Goal: Transaction & Acquisition: Purchase product/service

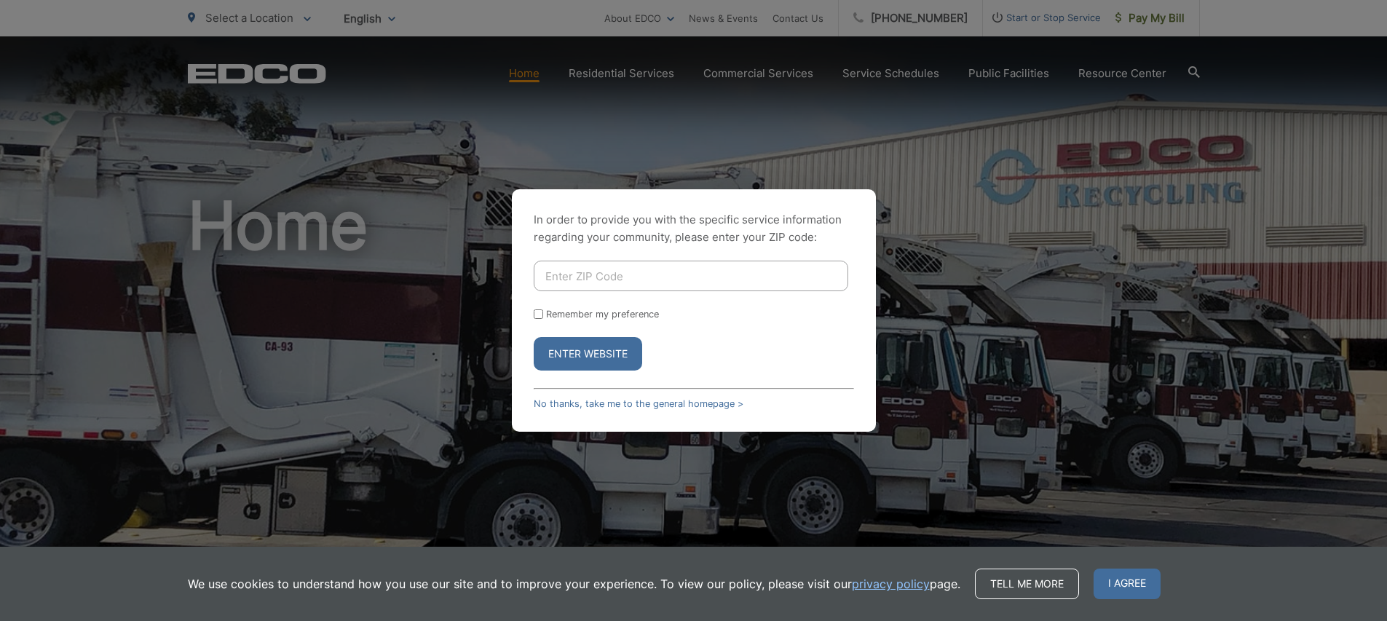
click at [636, 281] on input "Enter ZIP Code" at bounding box center [691, 276] width 315 height 31
type input "92021"
click at [599, 317] on label "Remember my preference" at bounding box center [602, 314] width 113 height 11
click at [543, 317] on input "Remember my preference" at bounding box center [538, 313] width 9 height 9
checkbox input "true"
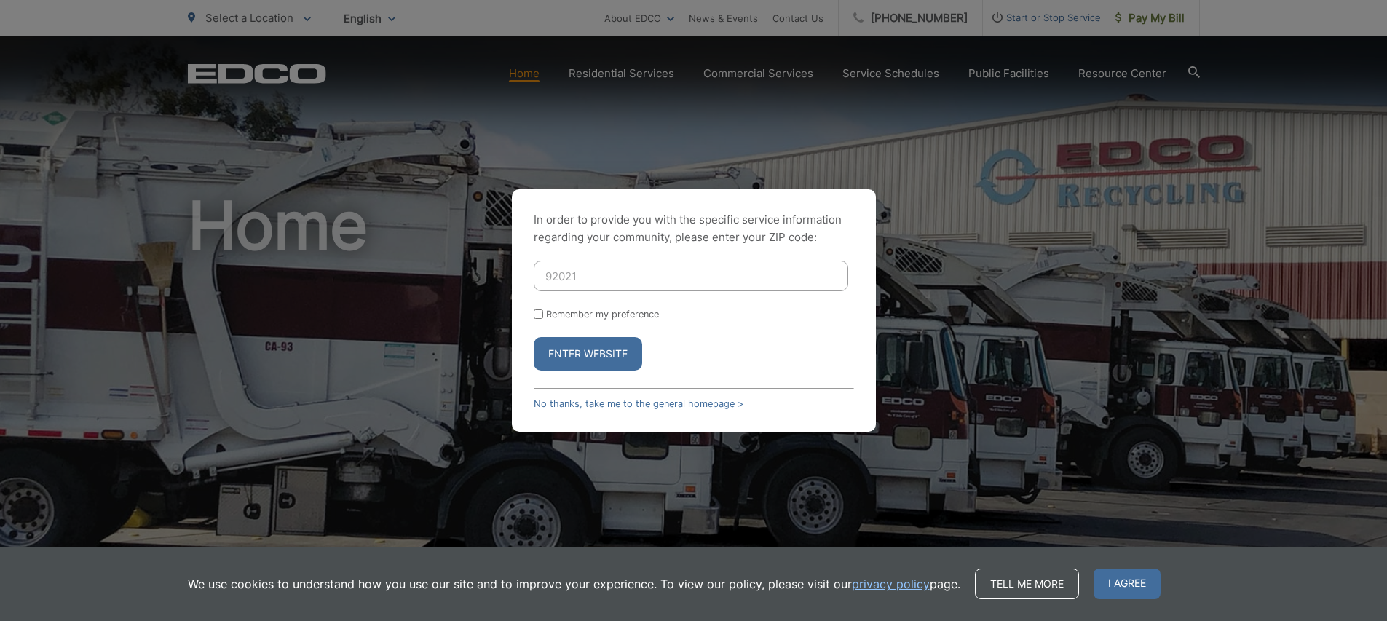
checkbox input "true"
click at [585, 365] on button "Enter Website" at bounding box center [588, 353] width 108 height 33
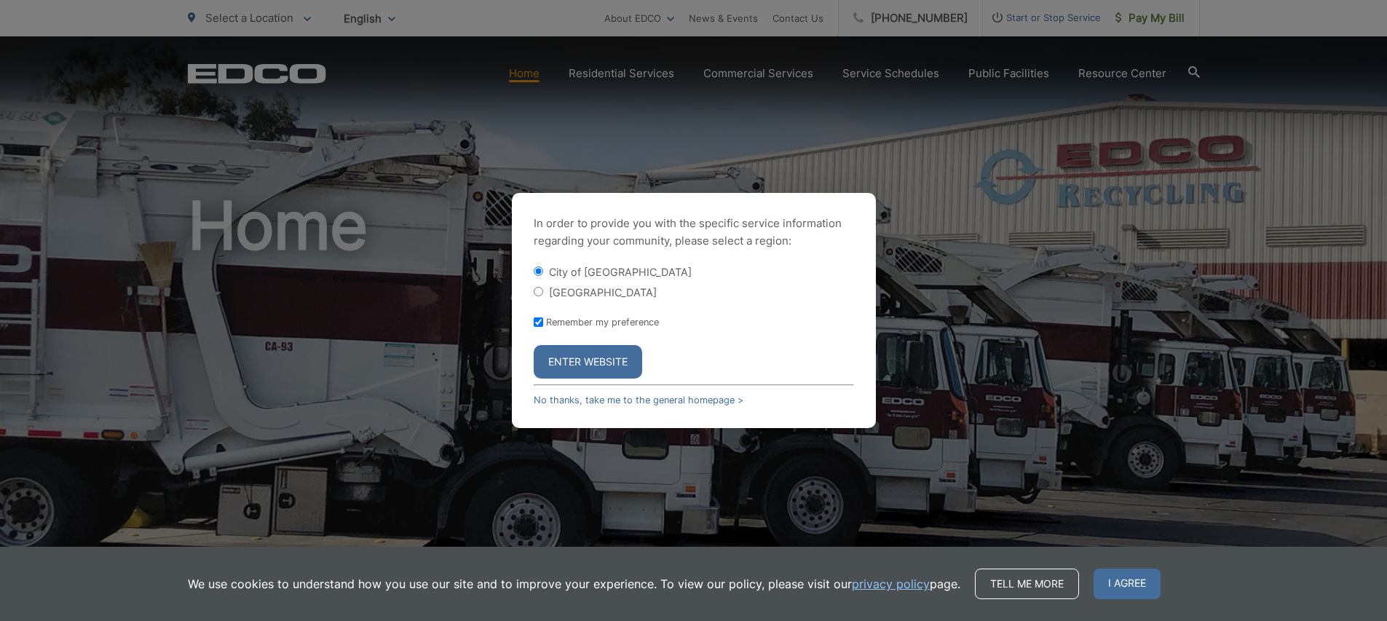
click at [588, 365] on button "Enter Website" at bounding box center [588, 361] width 108 height 33
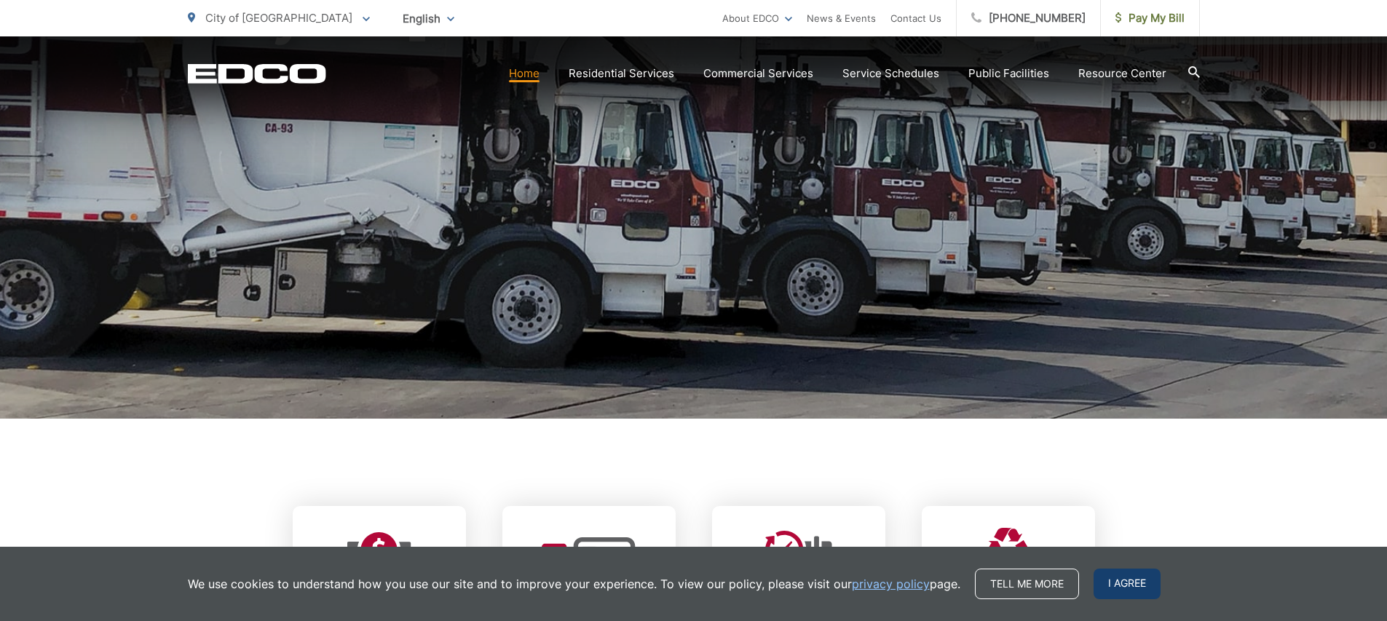
scroll to position [219, 0]
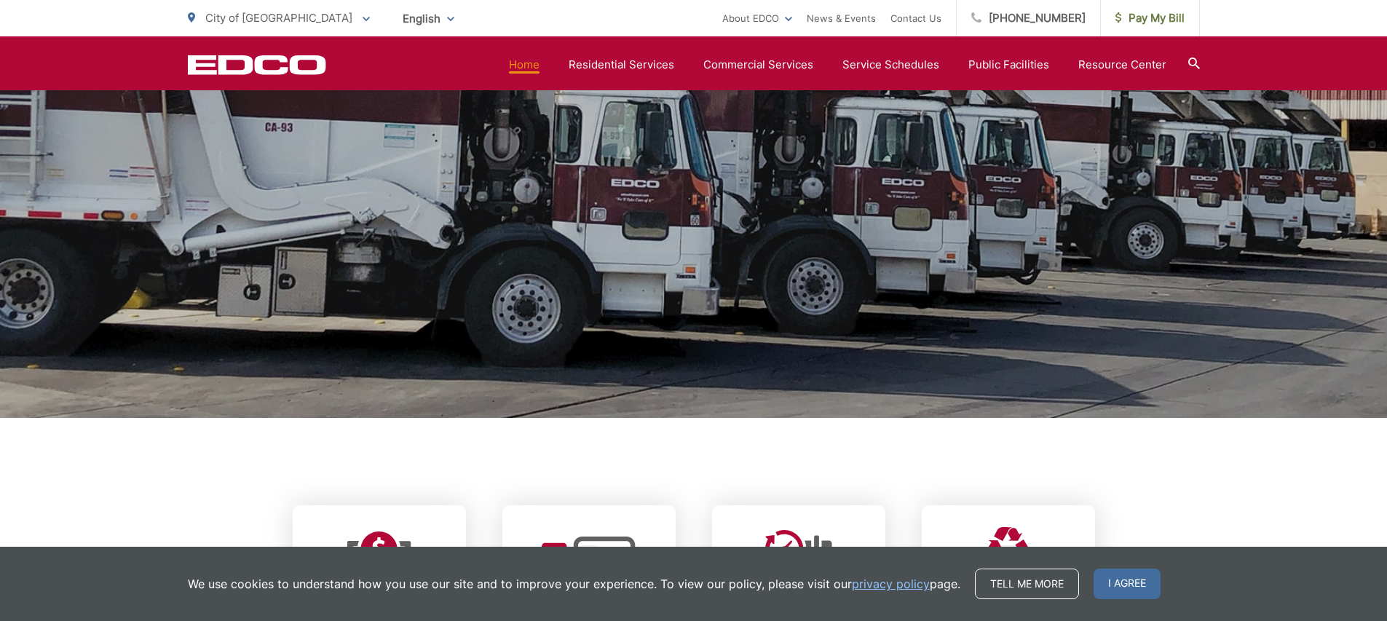
click at [1137, 580] on span "I agree" at bounding box center [1127, 584] width 67 height 31
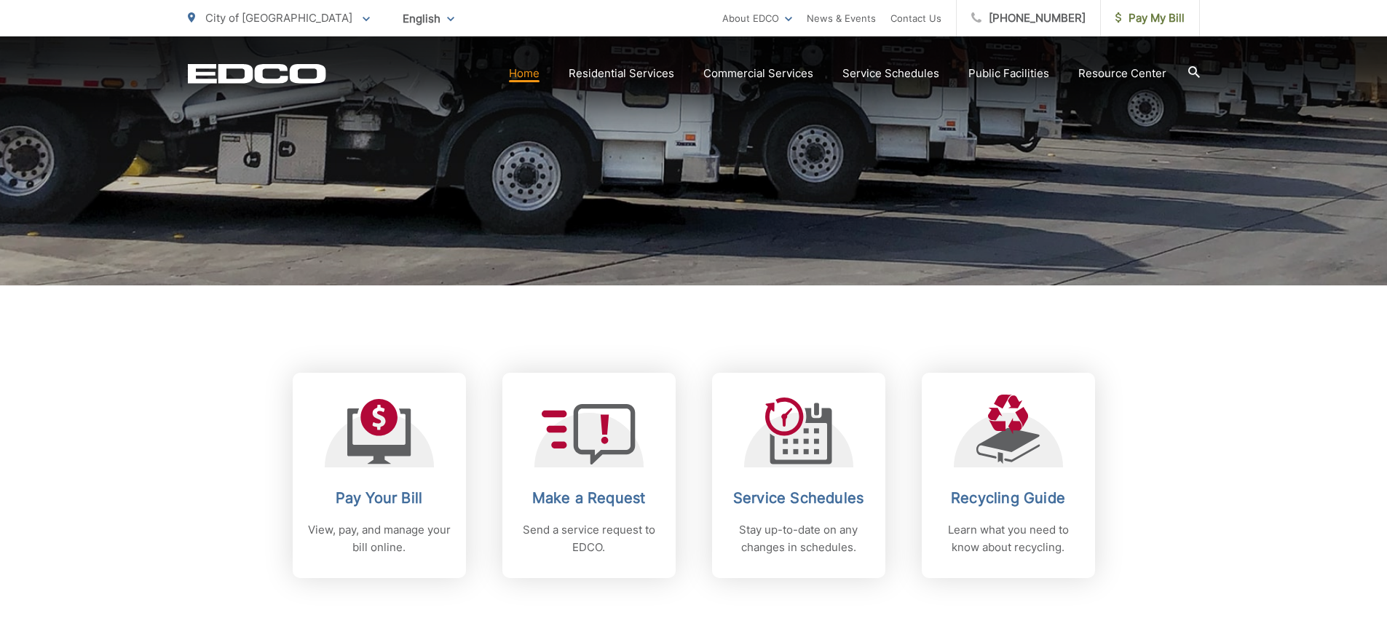
scroll to position [355, 0]
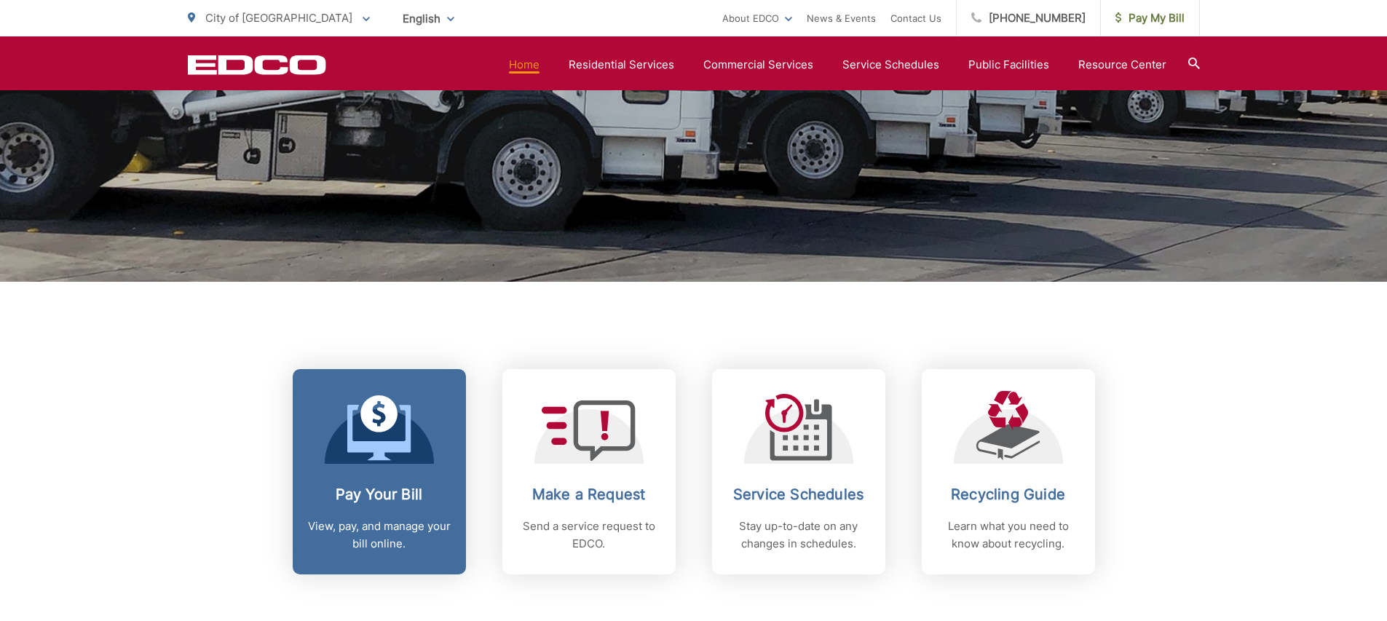
click at [422, 446] on div at bounding box center [379, 427] width 109 height 73
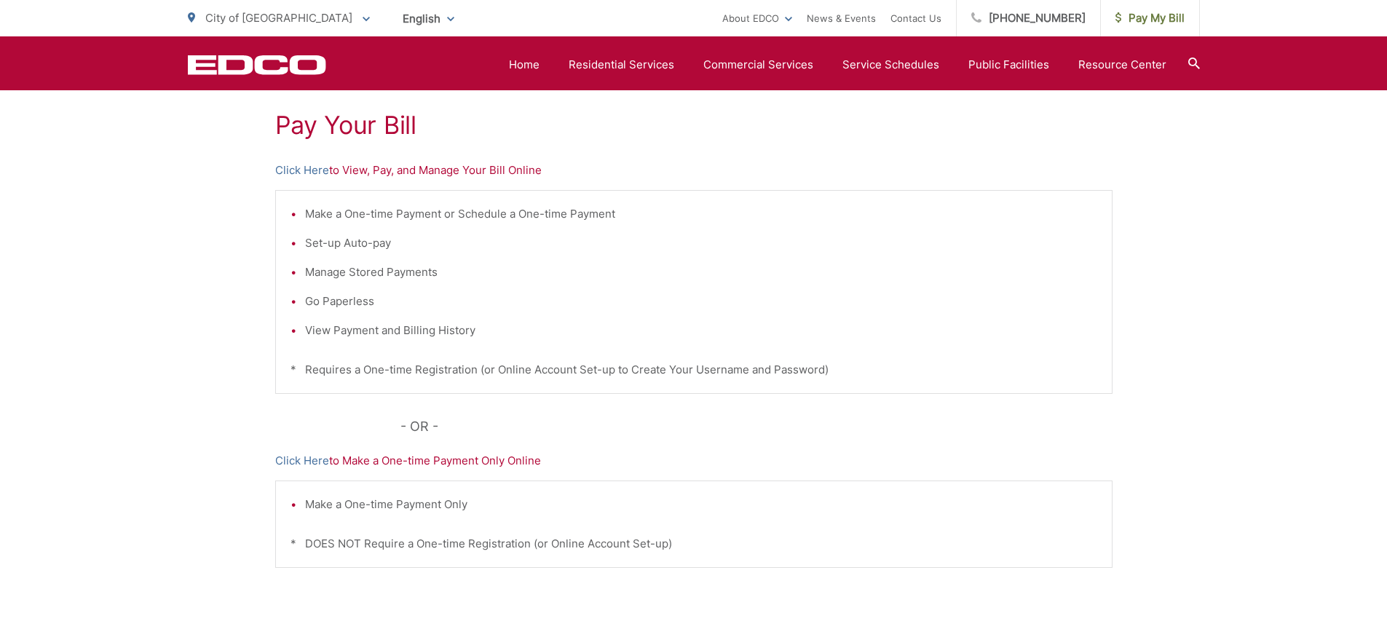
scroll to position [355, 0]
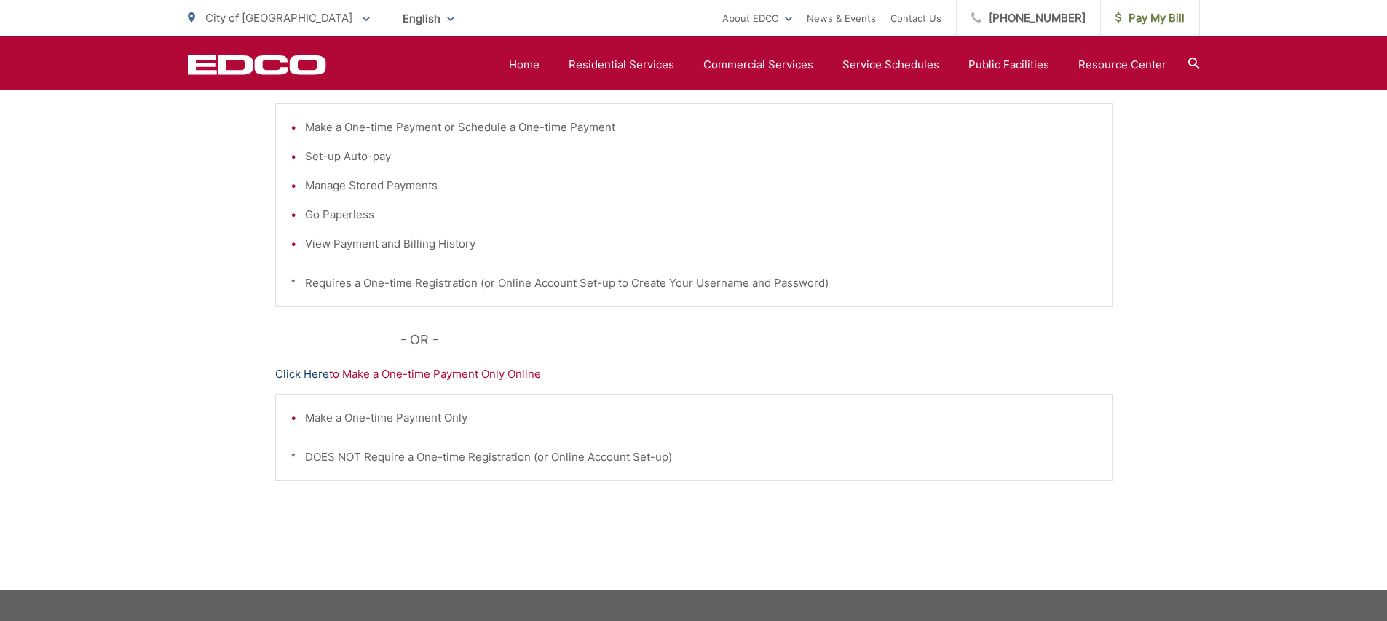
click at [310, 374] on link "Click Here" at bounding box center [302, 373] width 54 height 17
